Goal: Use online tool/utility

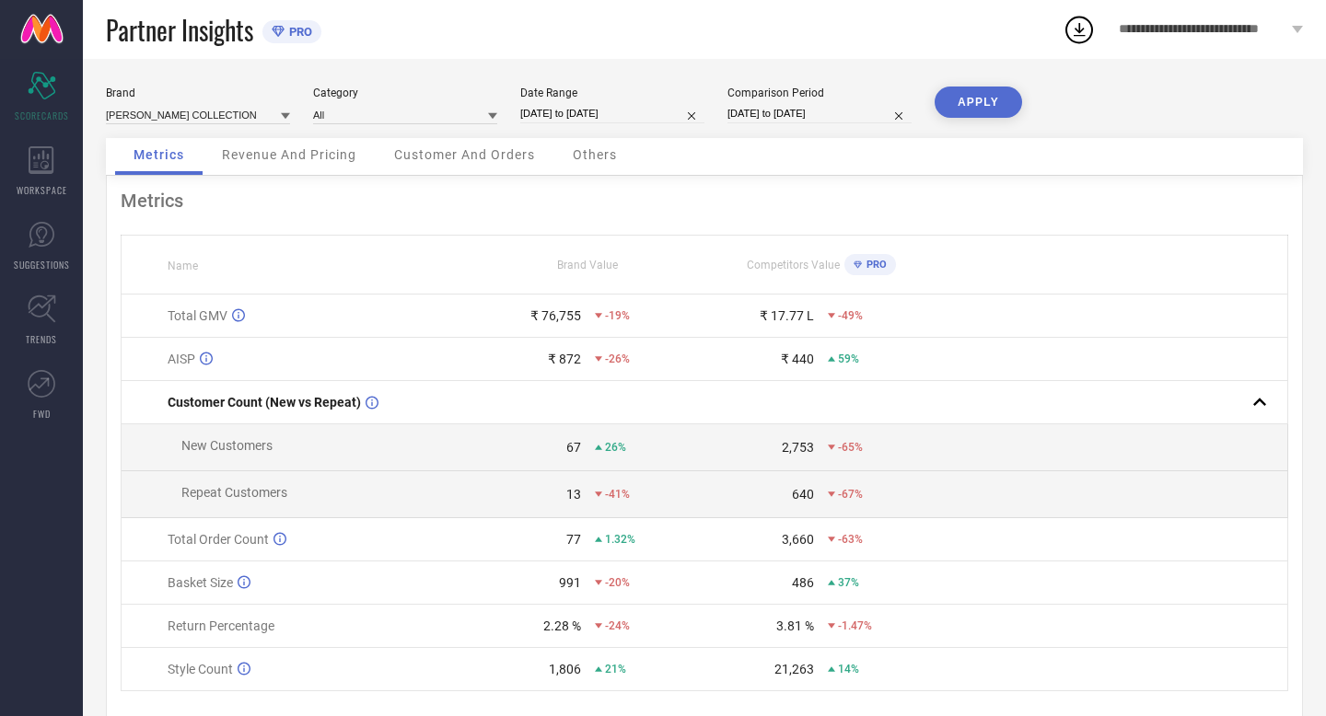
click at [657, 115] on input "[DATE] to [DATE]" at bounding box center [612, 113] width 184 height 19
select select "7"
select select "2025"
select select "8"
select select "2025"
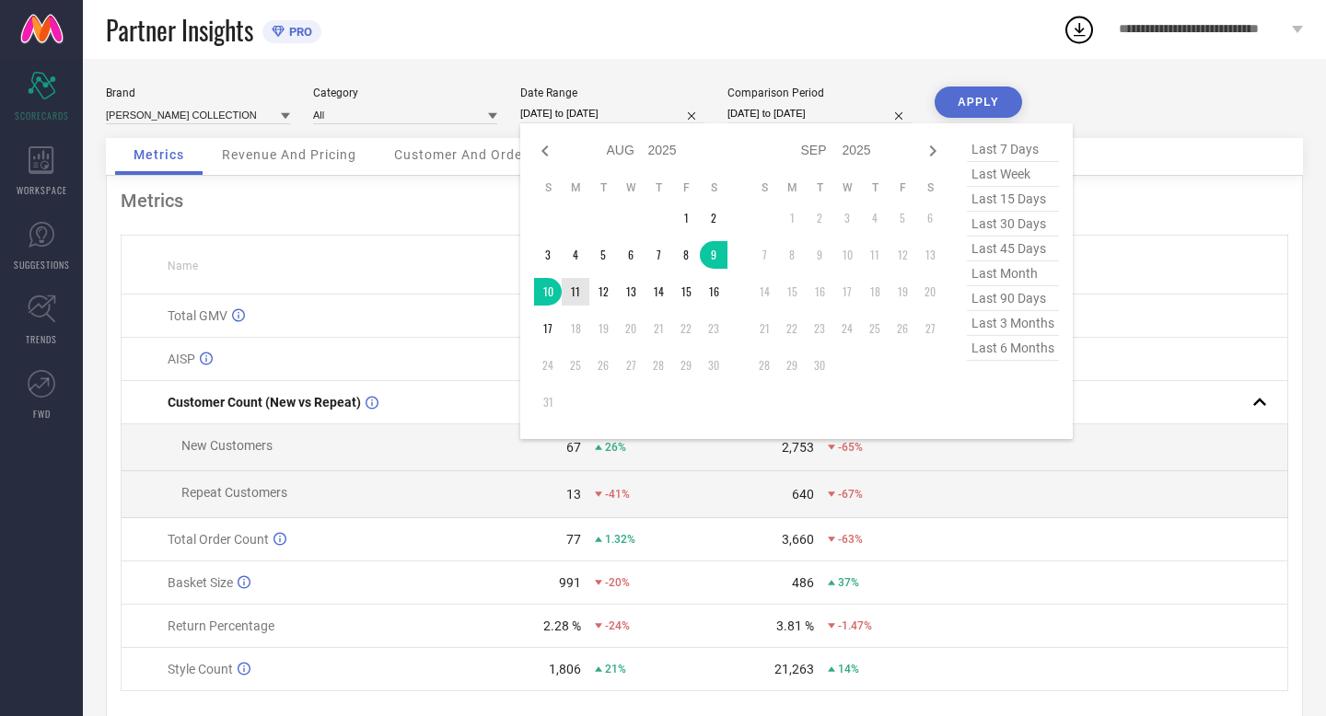
click at [572, 283] on td "11" at bounding box center [576, 292] width 28 height 28
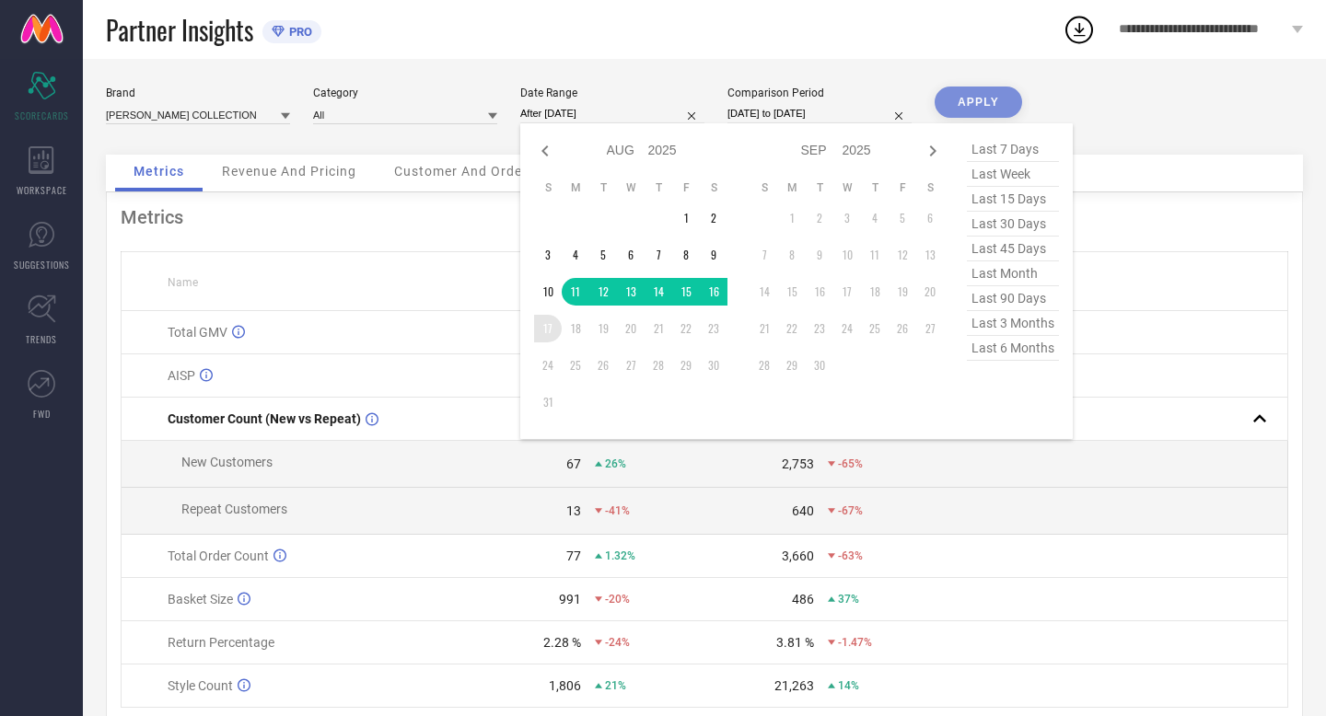
type input "[DATE] to [DATE]"
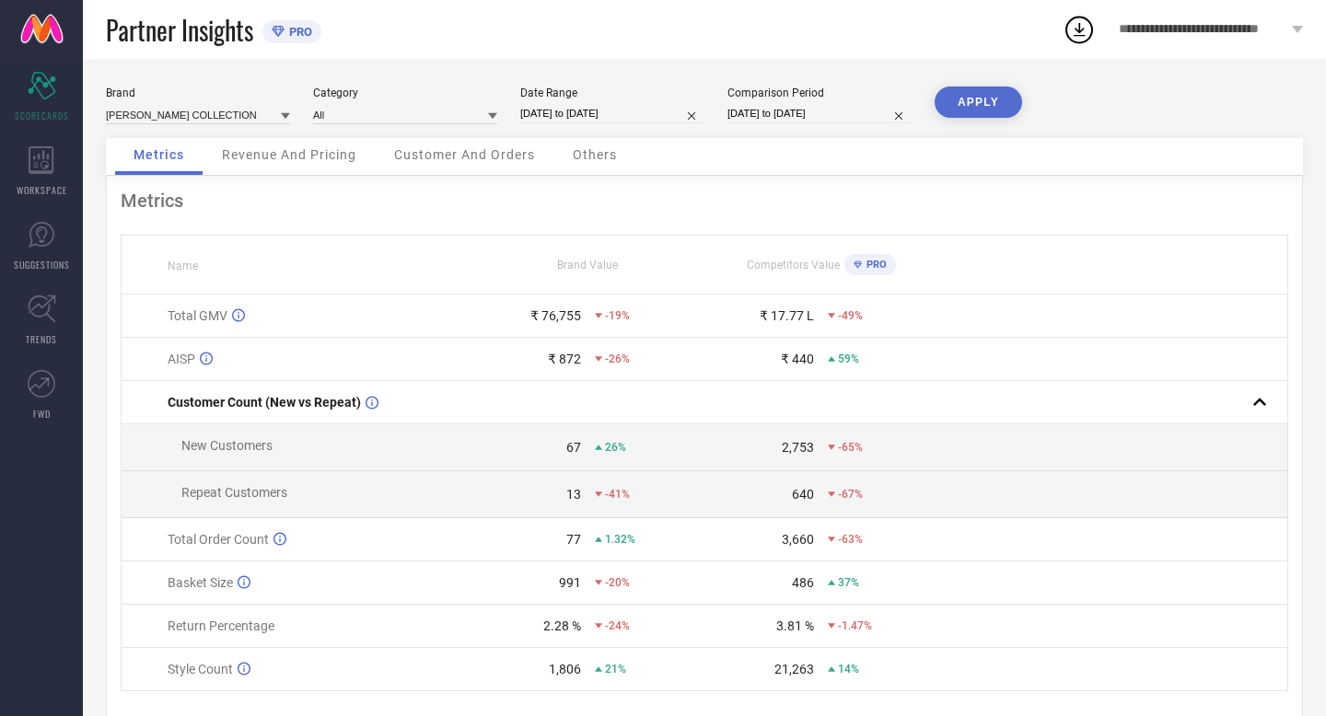
click at [850, 121] on input "[DATE] to [DATE]" at bounding box center [819, 113] width 184 height 19
select select "7"
select select "2024"
select select "8"
select select "2024"
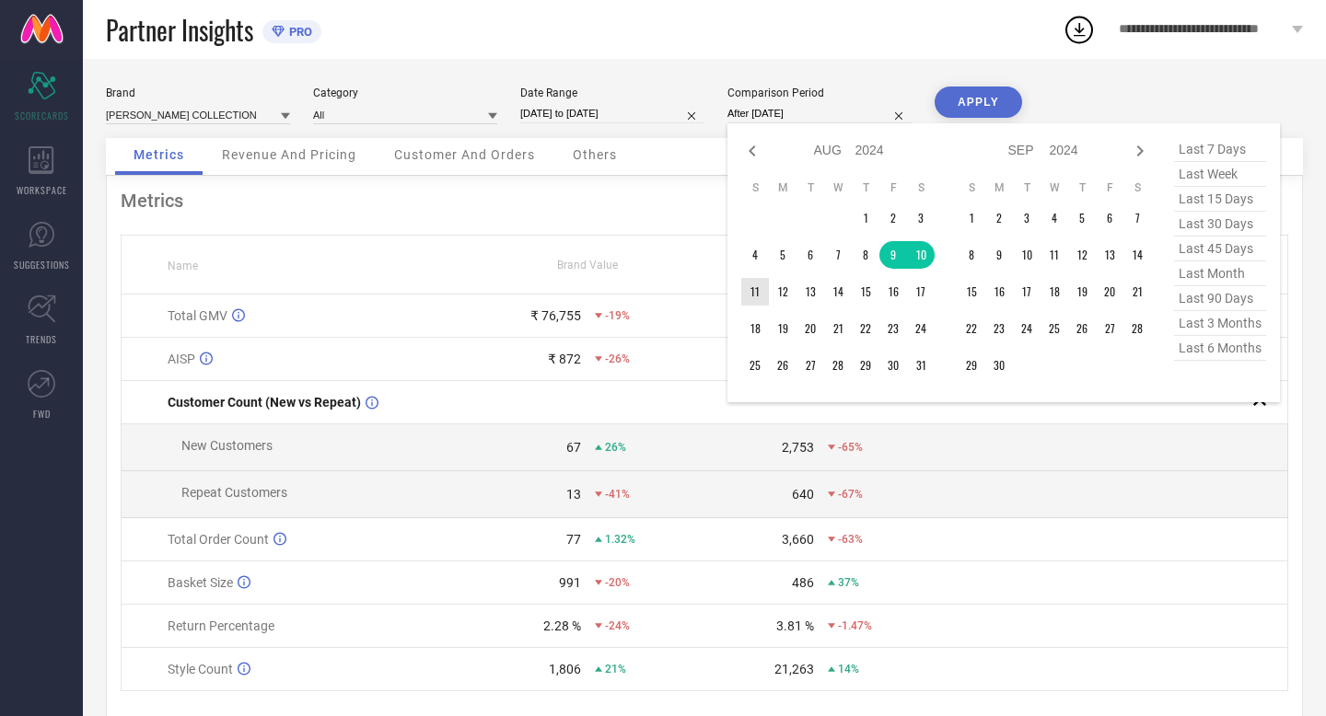
click at [755, 294] on td "11" at bounding box center [755, 292] width 28 height 28
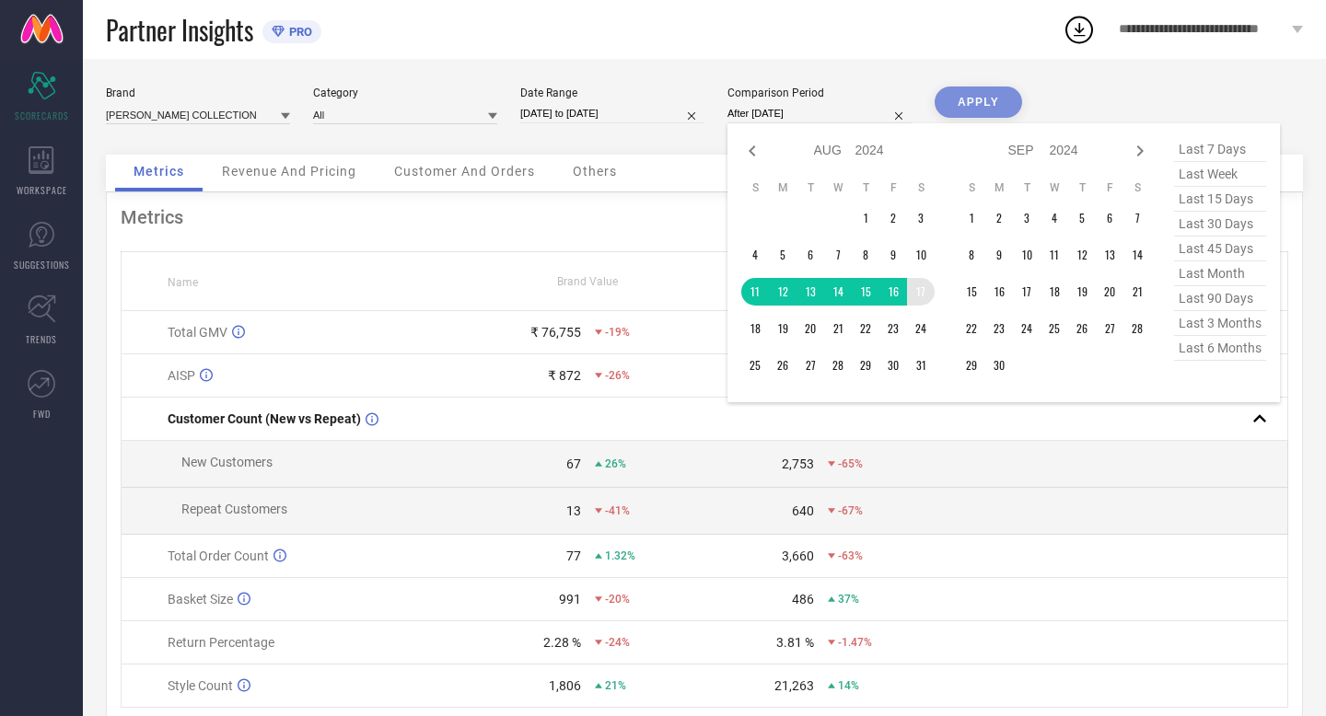
type input "[DATE] to [DATE]"
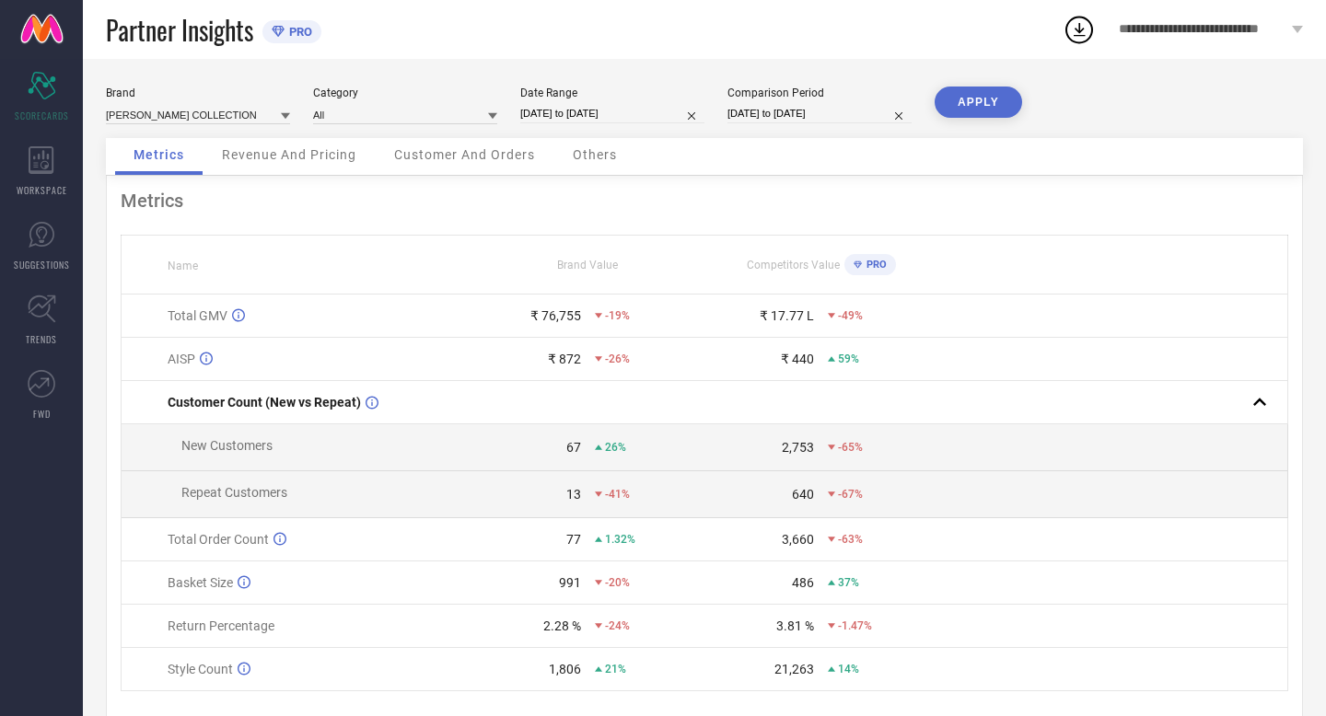
click at [988, 107] on button "APPLY" at bounding box center [978, 102] width 87 height 31
